Goal: Communication & Community: Ask a question

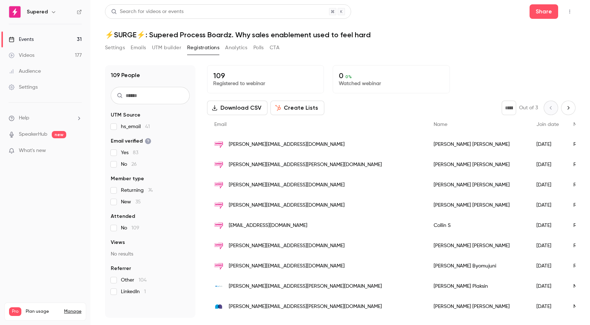
click at [28, 40] on div "Events" at bounding box center [21, 39] width 25 height 7
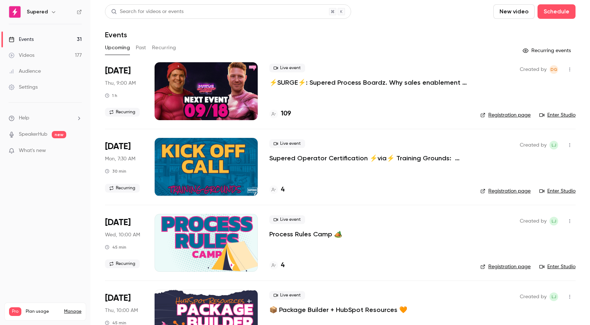
click at [569, 68] on icon "button" at bounding box center [570, 69] width 6 height 5
click at [471, 56] on div at bounding box center [295, 162] width 590 height 325
click at [35, 116] on li "Help" at bounding box center [45, 118] width 73 height 8
click at [130, 111] on link "Talk to [GEOGRAPHIC_DATA]" at bounding box center [133, 110] width 79 height 19
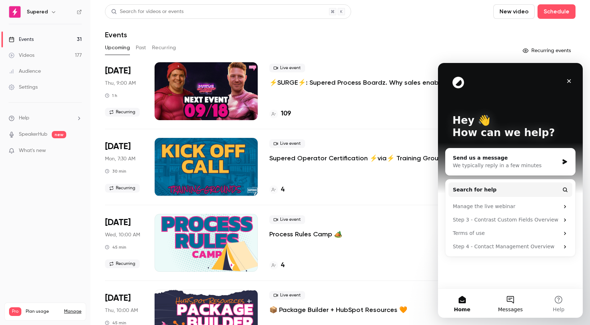
click at [512, 303] on button "Messages" at bounding box center [510, 303] width 48 height 29
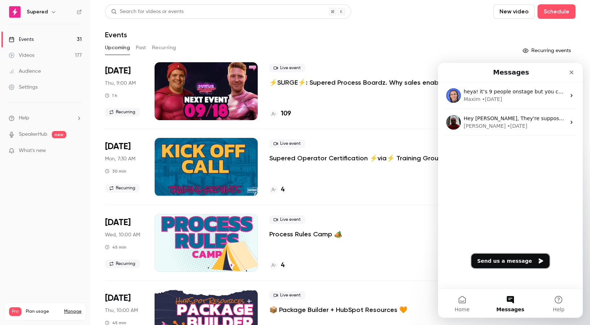
click at [512, 259] on button "Send us a message" at bounding box center [511, 261] width 78 height 14
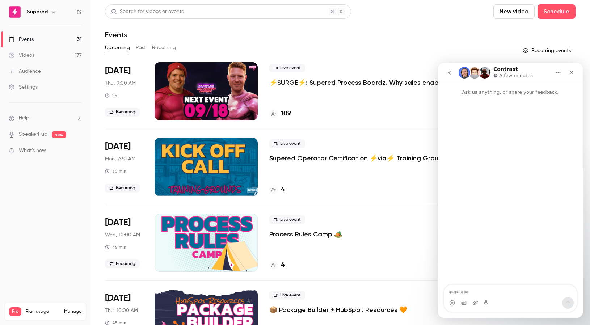
click at [464, 295] on textarea "Message…" at bounding box center [510, 291] width 133 height 12
type textarea "**********"
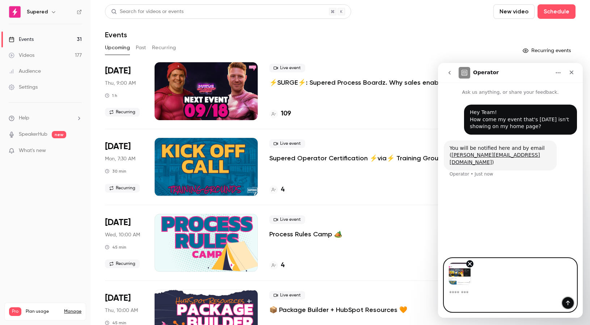
click at [565, 302] on button "Send a message…" at bounding box center [568, 303] width 12 height 12
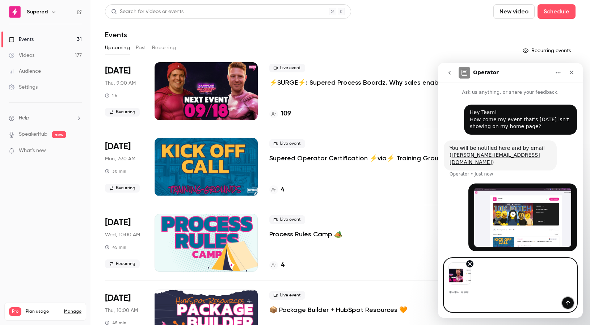
click at [567, 306] on button "Send a message…" at bounding box center [568, 303] width 12 height 12
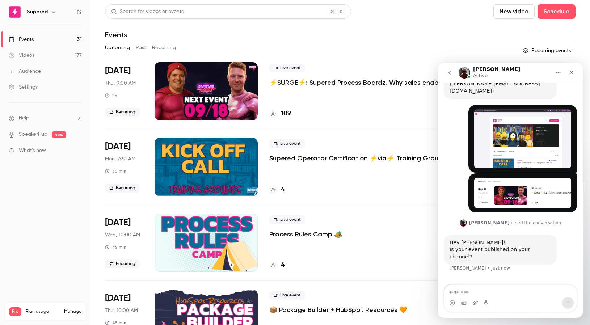
scroll to position [80, 0]
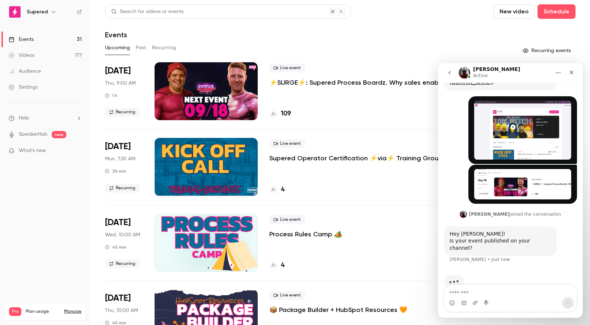
drag, startPoint x: 189, startPoint y: 47, endPoint x: 172, endPoint y: 69, distance: 27.8
click at [189, 47] on div "Upcoming Past Recurring" at bounding box center [340, 48] width 471 height 12
click at [191, 83] on div at bounding box center [206, 91] width 103 height 58
click at [163, 67] on div at bounding box center [206, 91] width 103 height 58
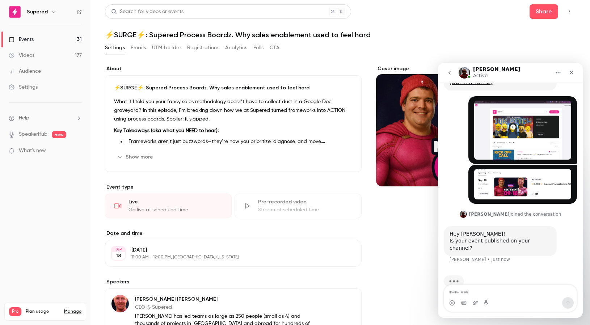
click at [568, 12] on icon "button" at bounding box center [570, 11] width 6 height 5
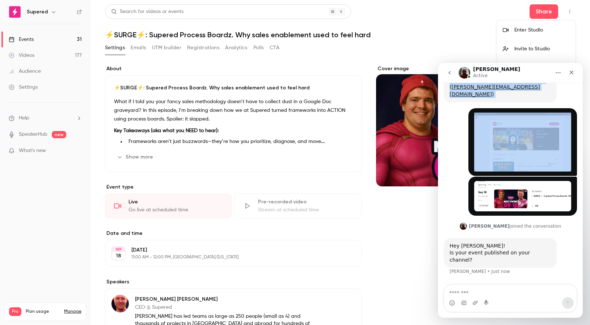
drag, startPoint x: 515, startPoint y: 74, endPoint x: 873, endPoint y: 167, distance: 369.9
click at [438, 119] on html "[PERSON_NAME] Active Ask us anything, or share your feedback. Hey Team! How com…" at bounding box center [510, 190] width 145 height 255
click at [558, 74] on icon "Home" at bounding box center [559, 73] width 6 height 6
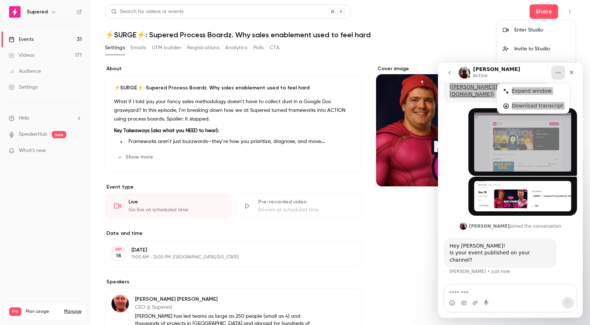
click at [483, 49] on div at bounding box center [295, 162] width 590 height 325
click at [487, 48] on div "Settings Emails UTM builder Registrations Analytics Polls CTA" at bounding box center [340, 49] width 471 height 14
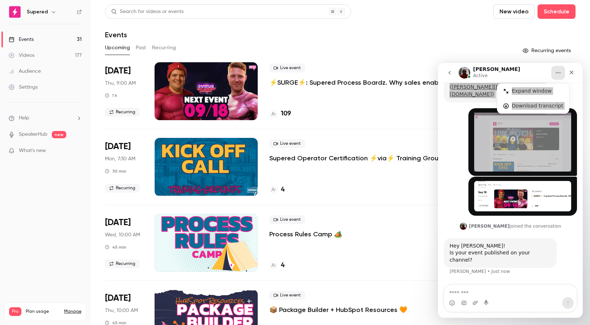
drag, startPoint x: 149, startPoint y: 171, endPoint x: 174, endPoint y: 155, distance: 29.3
click at [149, 171] on li "[DATE] Mon, 7:30 AM 30 min Recurring Live event Supered Operator Certification …" at bounding box center [340, 167] width 471 height 76
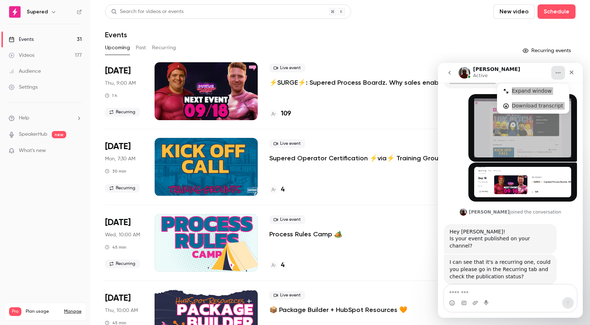
scroll to position [83, 0]
click at [158, 49] on button "Recurring" at bounding box center [164, 48] width 24 height 12
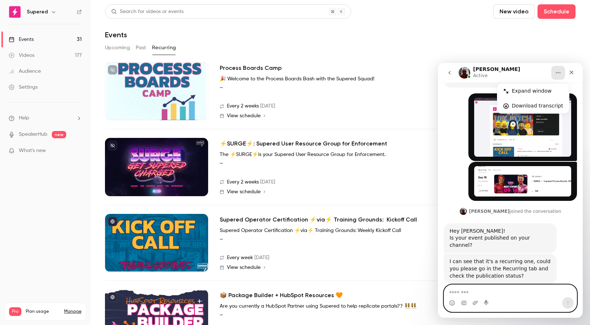
click at [496, 296] on textarea "Message…" at bounding box center [510, 291] width 133 height 12
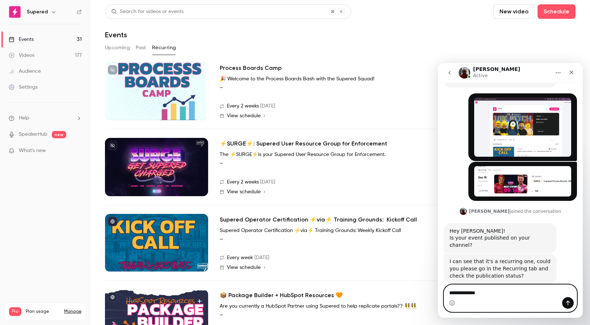
type textarea "**********"
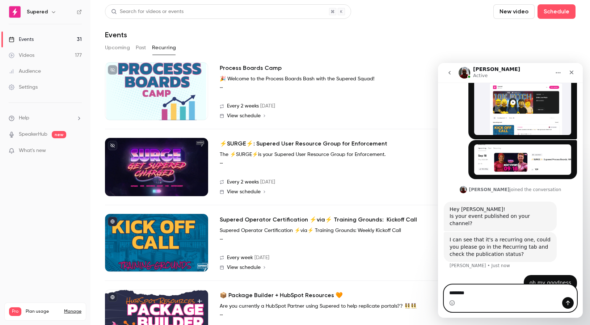
type textarea "********"
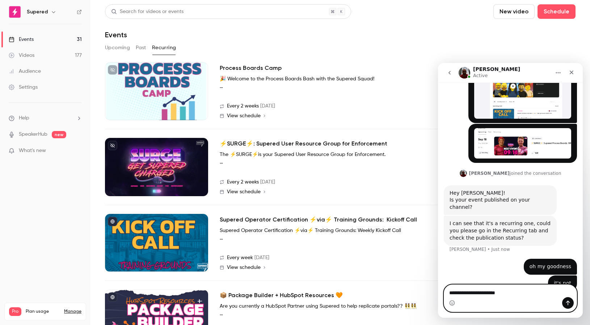
type textarea "**********"
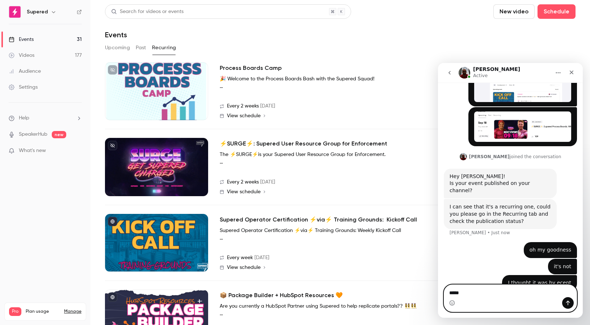
type textarea "*****"
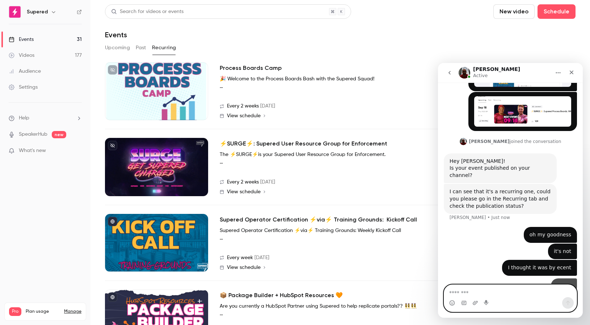
scroll to position [154, 0]
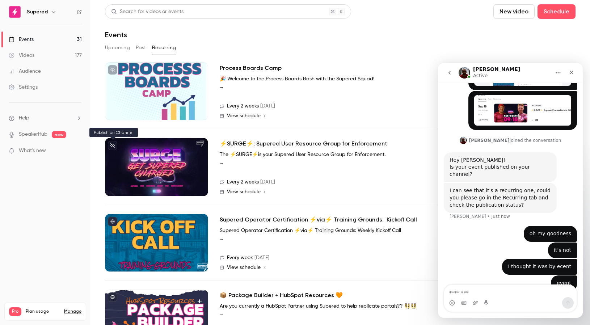
click at [116, 146] on button at bounding box center [112, 145] width 9 height 9
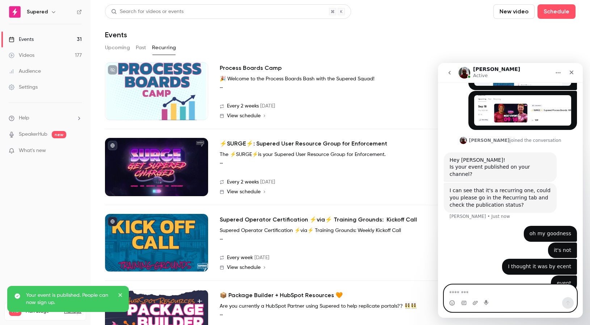
click at [489, 294] on textarea "Message…" at bounding box center [510, 291] width 133 height 12
type textarea "**********"
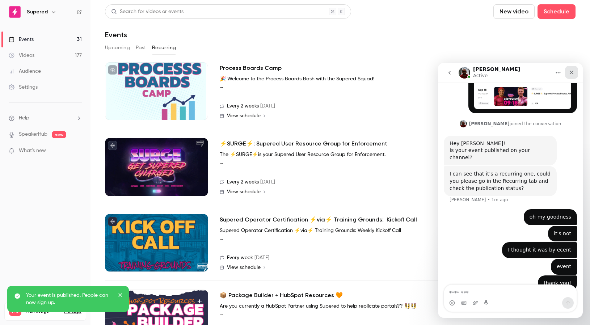
click at [573, 71] on icon "Close" at bounding box center [572, 73] width 6 height 6
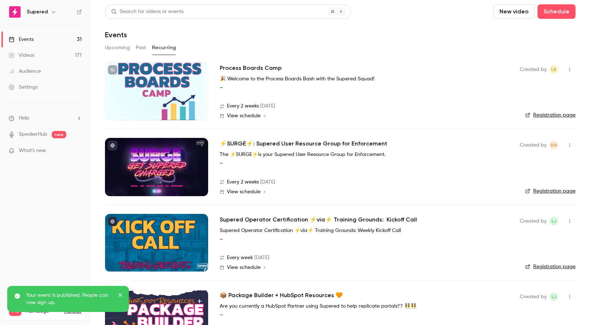
click at [120, 294] on icon "close" at bounding box center [120, 295] width 4 height 4
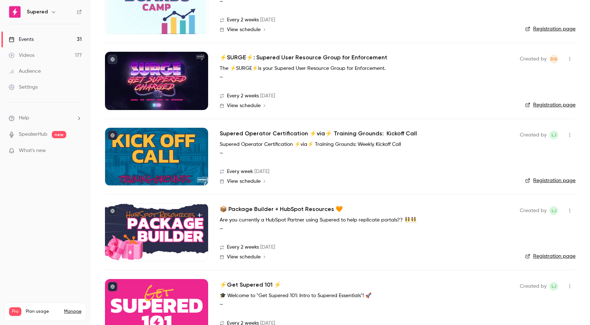
scroll to position [0, 0]
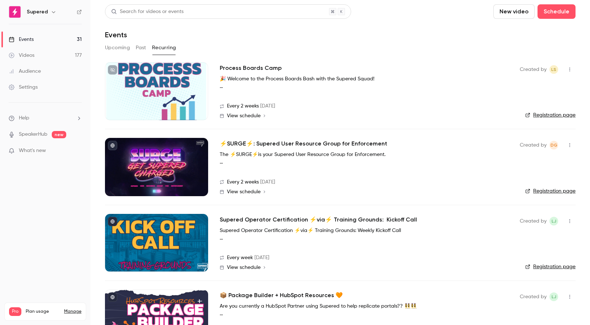
click at [34, 41] on link "Events 31" at bounding box center [45, 40] width 91 height 16
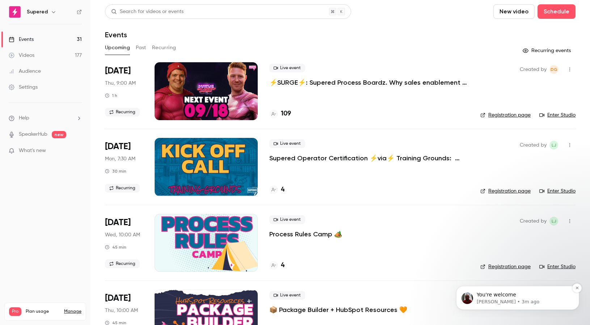
click at [492, 299] on p "[PERSON_NAME] • 3m ago" at bounding box center [523, 302] width 93 height 7
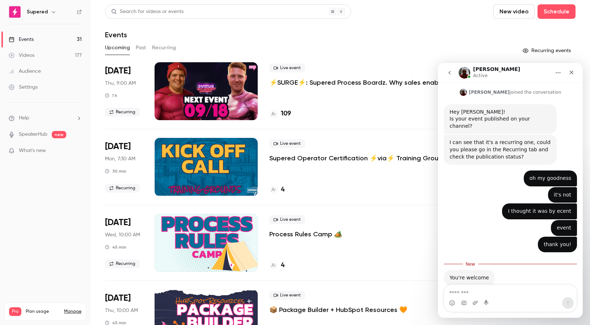
scroll to position [204, 0]
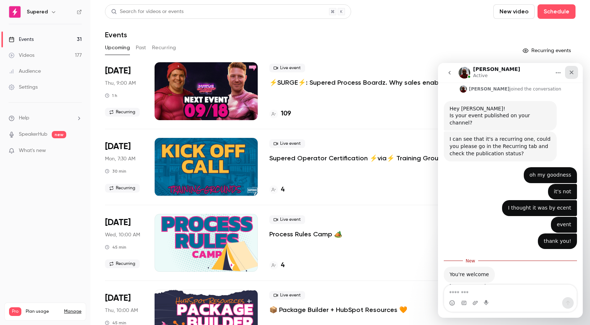
drag, startPoint x: 571, startPoint y: 72, endPoint x: 1010, endPoint y: 135, distance: 442.7
click at [571, 72] on icon "Close" at bounding box center [572, 73] width 4 height 4
